Goal: Use online tool/utility: Use online tool/utility

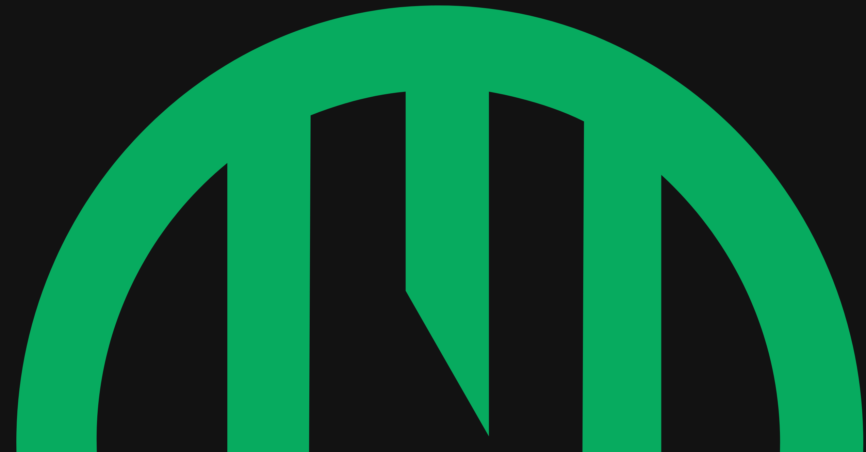
drag, startPoint x: 752, startPoint y: 157, endPoint x: 645, endPoint y: 146, distance: 108.1
